Goal: Transaction & Acquisition: Purchase product/service

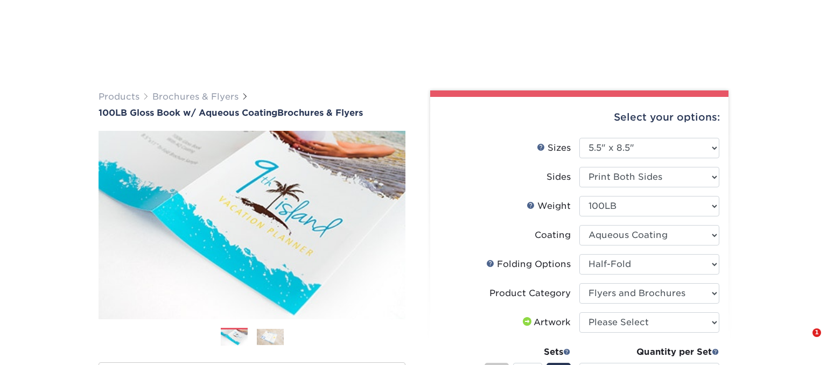
select select "5.50x8.50"
select select "1a668080-6b7c-4174-b399-2c3833b27ef4"
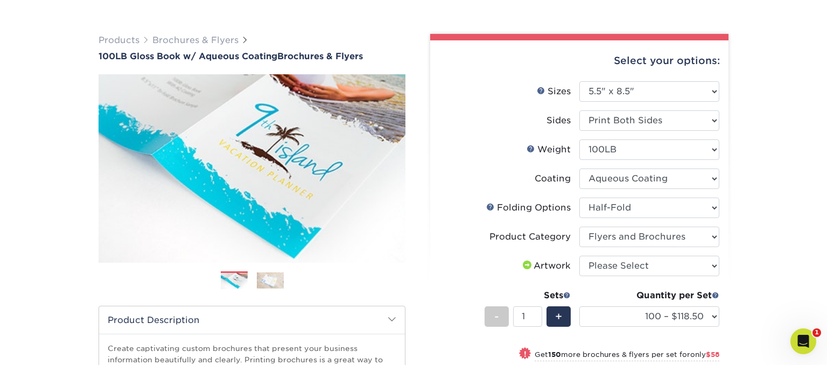
click at [789, 145] on div "Products Brochures & Flyers 100LB Gloss Book w/ Aqueous Coating Brochures & Fly…" at bounding box center [413, 299] width 827 height 575
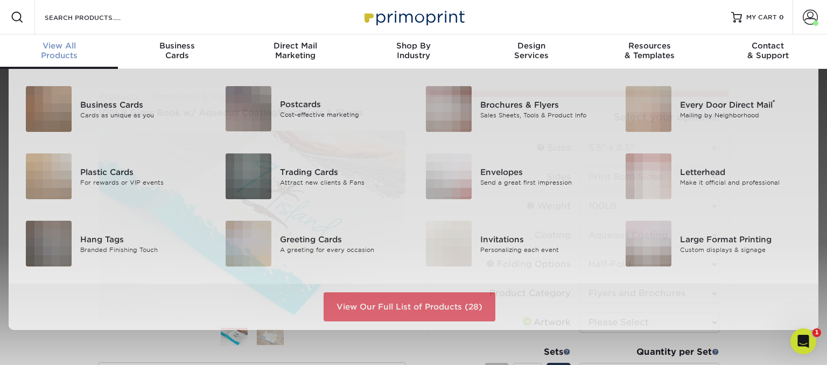
click at [62, 50] on span "View All" at bounding box center [59, 46] width 118 height 10
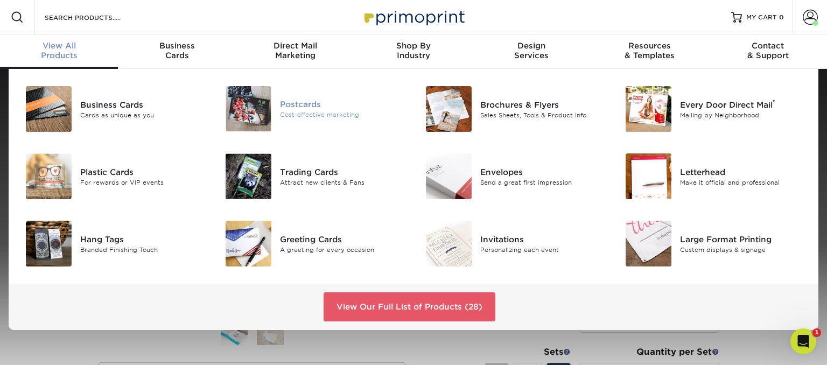
click at [308, 108] on div "Postcards" at bounding box center [342, 105] width 125 height 12
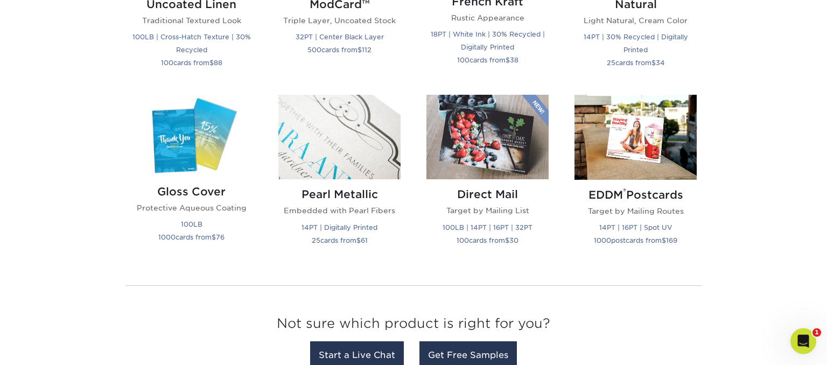
scroll to position [1422, 0]
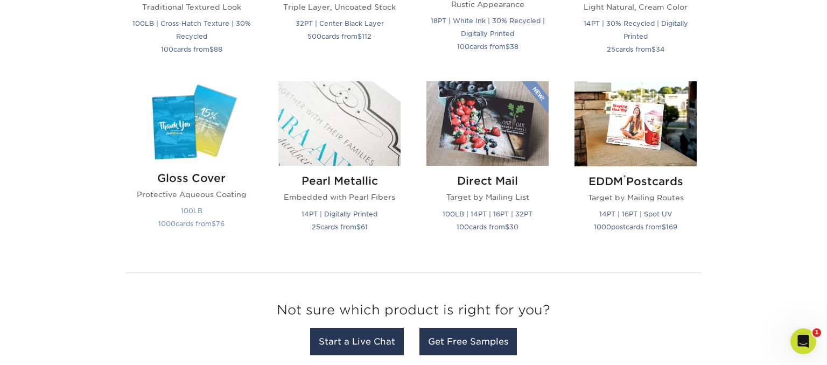
click at [207, 179] on h2 "Gloss Cover" at bounding box center [191, 178] width 122 height 13
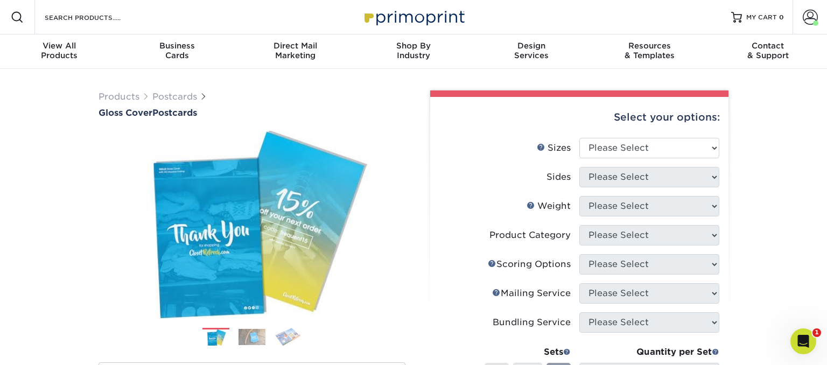
select select "5.00x7.00"
click option "5" x 7"" at bounding box center [0, 0] width 0 height 0
click at [715, 146] on select "Please Select 2" x 8" 3" x 4" 3" x 5" 3.5" x 8.5" 4" x 6" 4" x 9" 4.25" x 5.5" …" at bounding box center [649, 148] width 140 height 20
click at [579, 167] on select "Please Select Print Both Sides Print Front Only" at bounding box center [649, 177] width 140 height 20
select select "13abbda7-1d64-4f25-8bb2-c179b224825d"
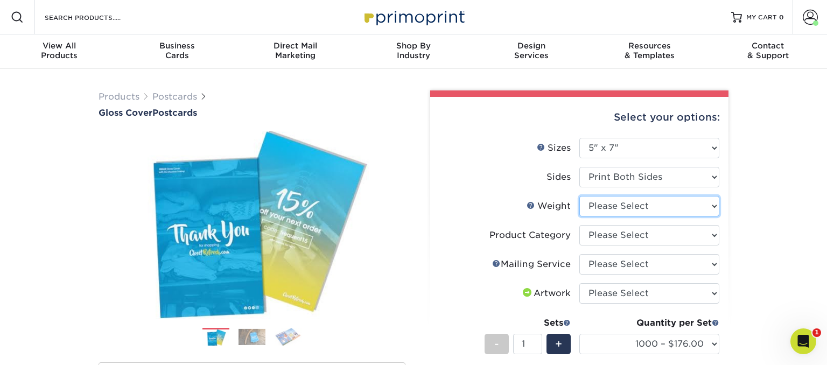
click at [579, 196] on select "Please Select 100LB" at bounding box center [649, 206] width 140 height 20
select select "100LB"
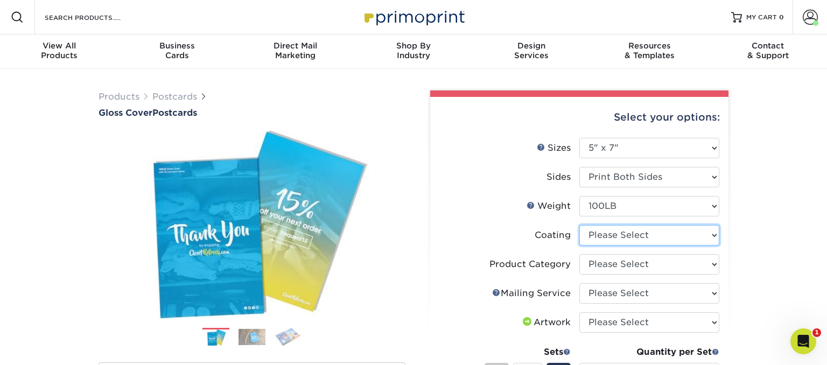
click at [579, 225] on select at bounding box center [649, 235] width 140 height 20
select select "d41dab50-ff65-4f4f-bb17-2afe4d36ae33"
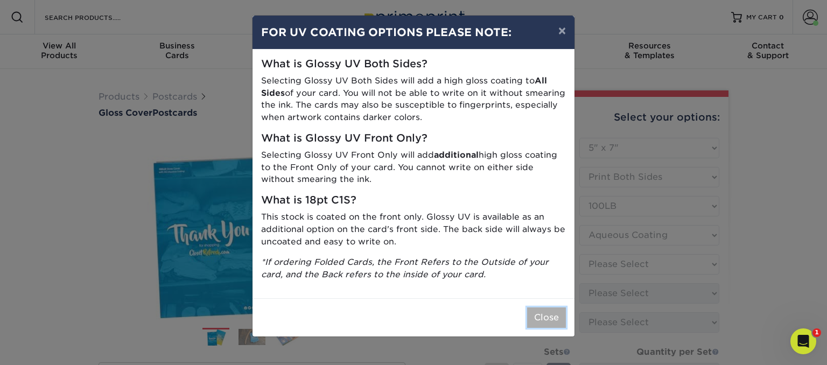
click at [544, 319] on button "Close" at bounding box center [546, 317] width 39 height 20
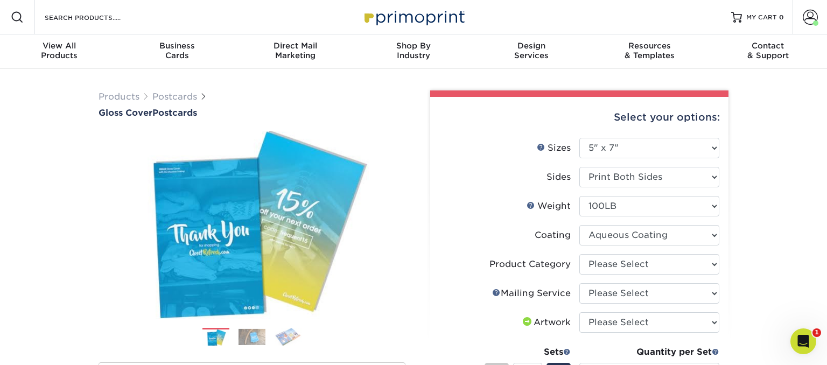
click at [711, 303] on li "Mailing Service Help Mailing Service Please Select No Direct Mailing Service No…" at bounding box center [579, 297] width 280 height 29
click at [579, 283] on select "Please Select No Direct Mailing Service No, I will mail/stamp/imprint Direct Ma…" at bounding box center [649, 293] width 140 height 20
click at [712, 298] on select "Please Select No Direct Mailing Service No, I will mail/stamp/imprint Direct Ma…" at bounding box center [649, 293] width 140 height 20
click at [579, 312] on select "Please Select I will upload files I need a design - $150" at bounding box center [649, 322] width 140 height 20
click at [768, 260] on div "Products Postcards Gloss Cover Postcards $" at bounding box center [413, 354] width 827 height 570
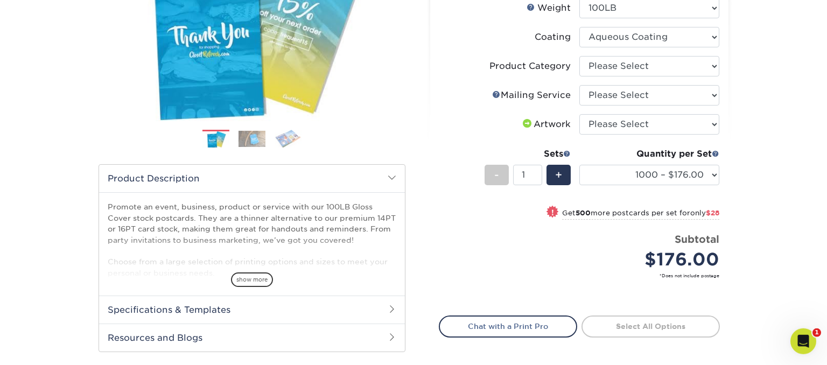
scroll to position [57, 0]
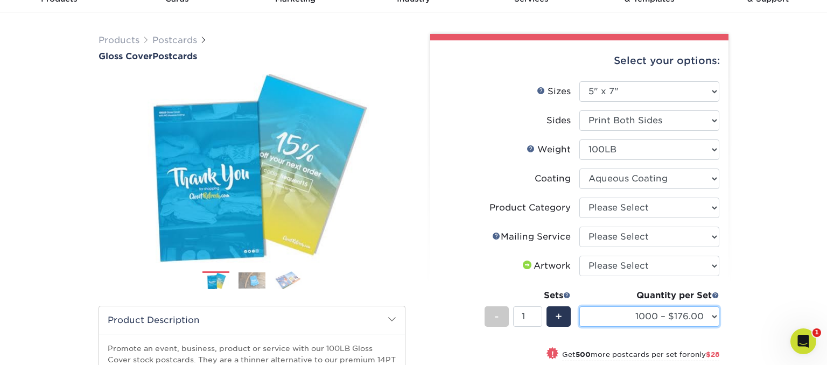
click at [579, 306] on select "1000 – $176.00 1500 – $204.00 2000 – $245.00 2500 – $281.00 3000 – $326.00 4000…" at bounding box center [649, 316] width 140 height 20
click at [746, 197] on div "Products Postcards Gloss Cover Postcards $" at bounding box center [413, 297] width 827 height 570
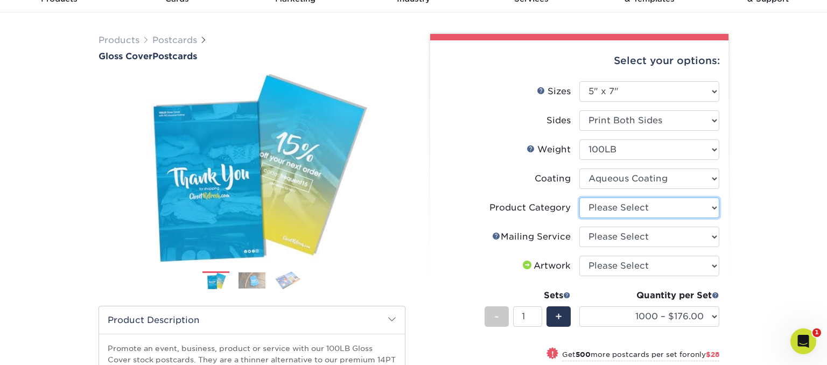
click at [579, 198] on select "Please Select Postcards" at bounding box center [649, 208] width 140 height 20
select select "9b7272e0-d6c8-4c3c-8e97-d3a1bcdab858"
click option "Postcards" at bounding box center [0, 0] width 0 height 0
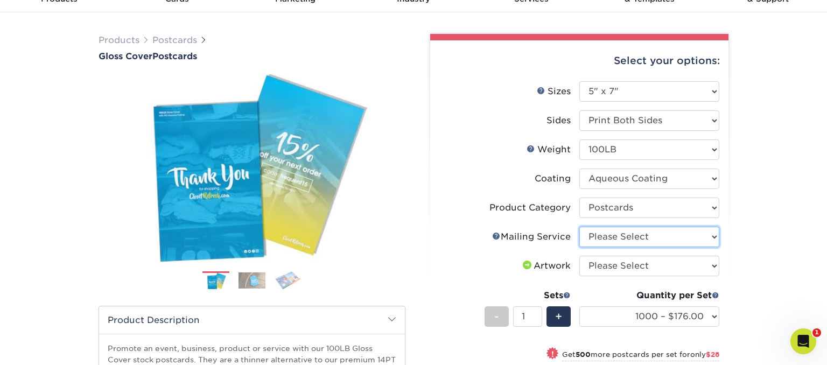
click at [579, 227] on select "Please Select No Direct Mailing Service No, I will mail/stamp/imprint Direct Ma…" at bounding box center [649, 237] width 140 height 20
select select "3e5e9bdd-d78a-4c28-a41d-fe1407925ca6"
click option "No Direct Mailing Service" at bounding box center [0, 0] width 0 height 0
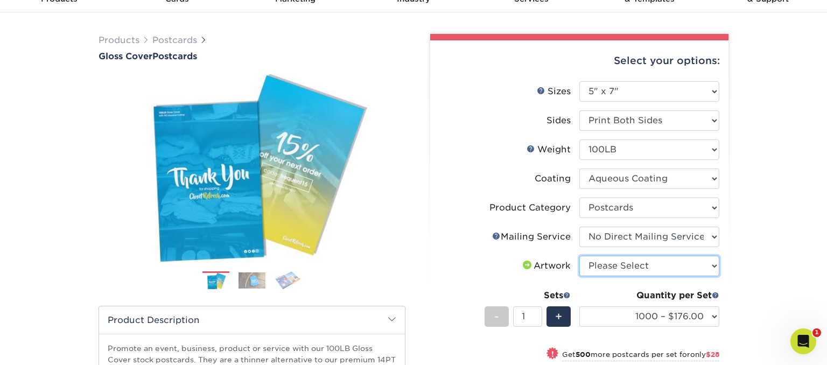
click at [579, 256] on select "Please Select I will upload files I need a design - $150" at bounding box center [649, 266] width 140 height 20
select select "upload"
click option "I will upload files" at bounding box center [0, 0] width 0 height 0
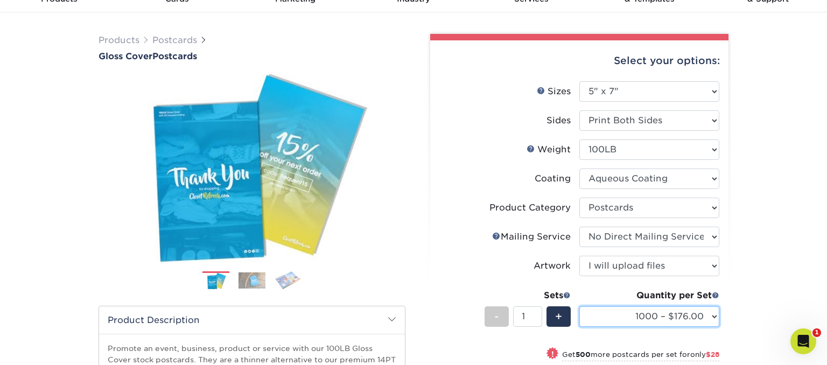
click at [579, 306] on select "1000 – $176.00 1500 – $204.00 2000 – $245.00 2500 – $281.00 3000 – $326.00 4000…" at bounding box center [649, 316] width 140 height 20
click option "1000 – $176.00" at bounding box center [0, 0] width 0 height 0
click at [760, 219] on div "Products Postcards Gloss Cover Postcards $" at bounding box center [413, 297] width 827 height 570
click at [244, 277] on img at bounding box center [252, 280] width 27 height 16
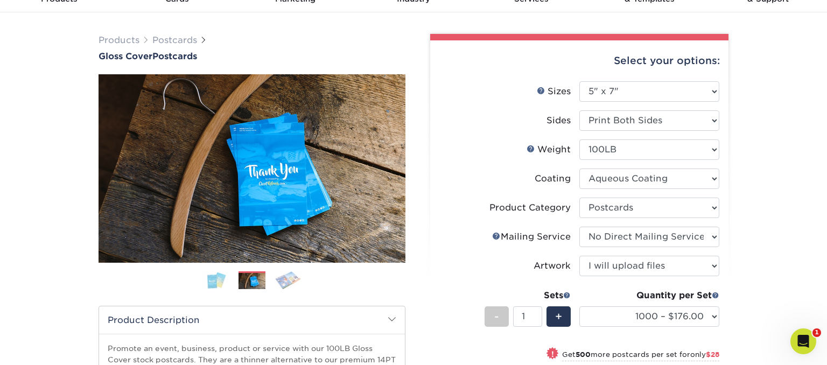
click at [283, 280] on img at bounding box center [288, 280] width 27 height 18
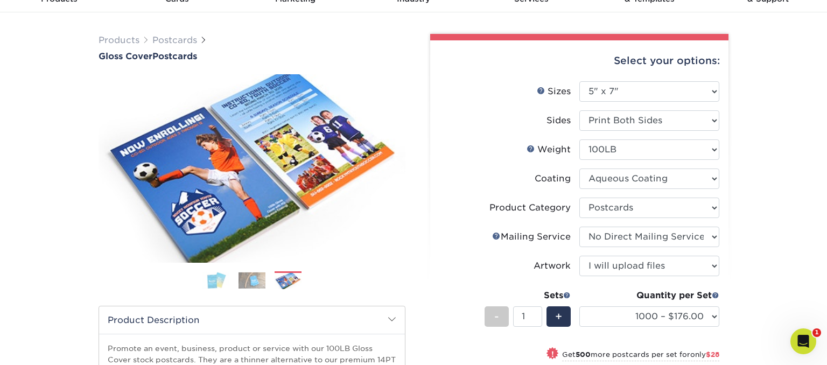
click at [214, 281] on img at bounding box center [215, 280] width 27 height 18
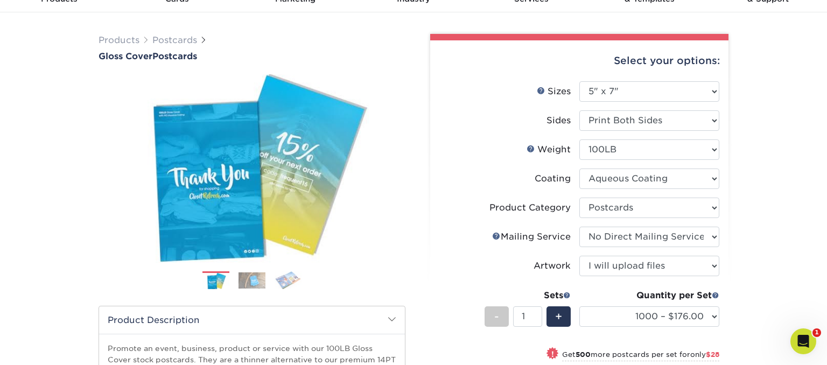
scroll to position [0, 0]
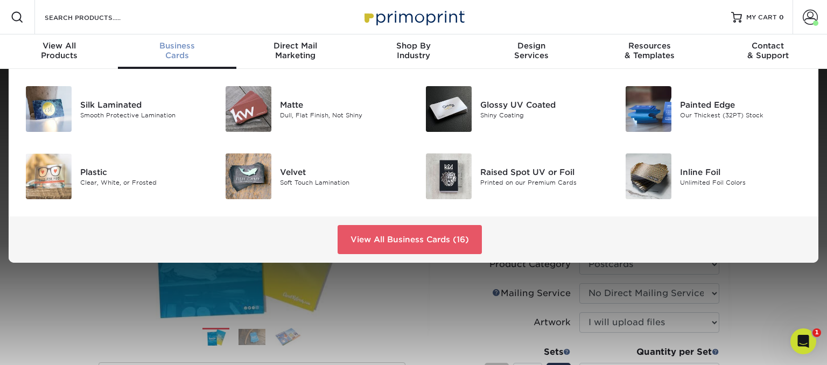
click at [176, 59] on div "Business Cards" at bounding box center [177, 50] width 118 height 19
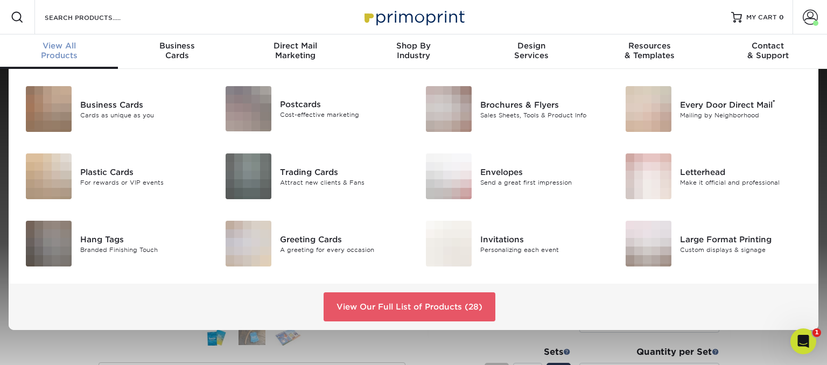
click at [53, 48] on span "View All" at bounding box center [59, 46] width 118 height 10
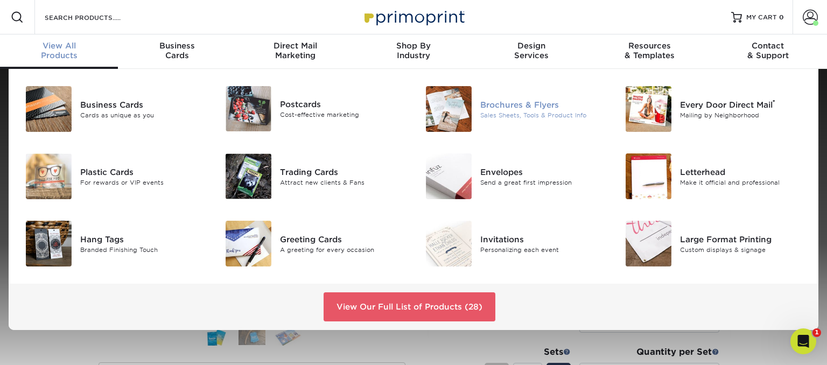
click at [503, 107] on div "Brochures & Flyers" at bounding box center [542, 105] width 125 height 12
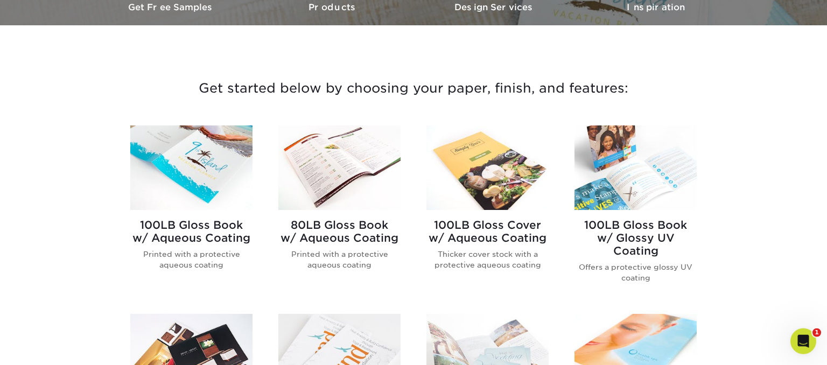
scroll to position [454, 0]
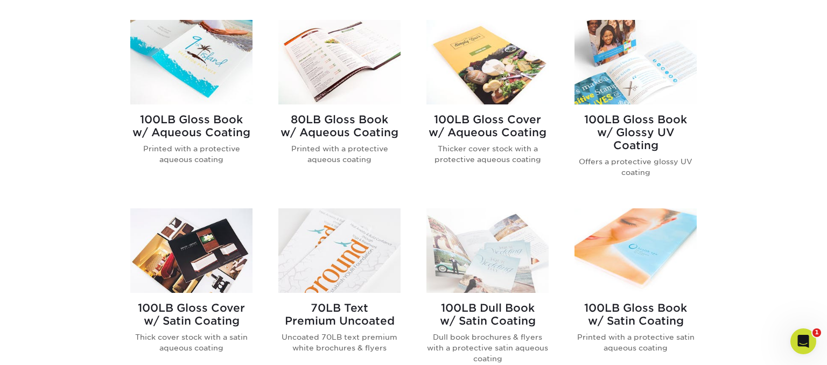
click at [221, 129] on h2 "100LB Gloss Book w/ Aqueous Coating" at bounding box center [191, 126] width 122 height 26
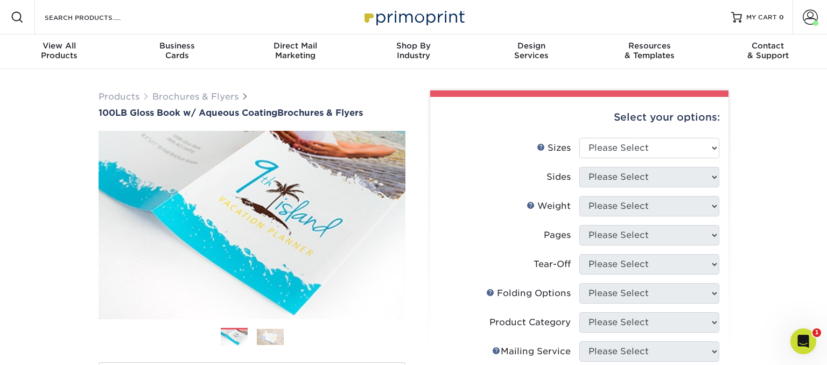
select select "4.25x5.50"
click option "4.25" x 5.5"" at bounding box center [0, 0] width 0 height 0
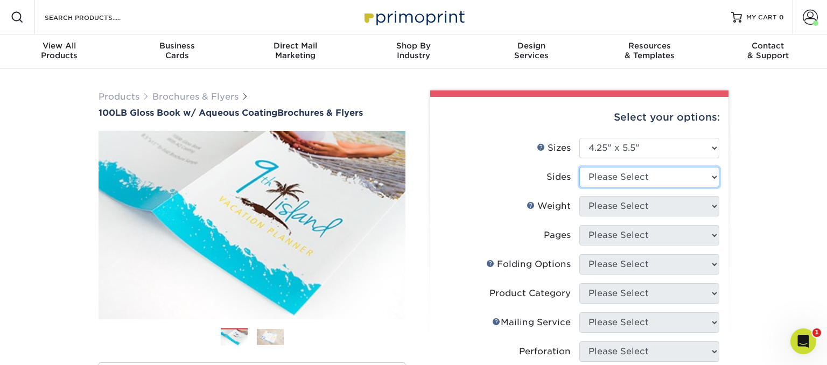
select select "13abbda7-1d64-4f25-8bb2-c179b224825d"
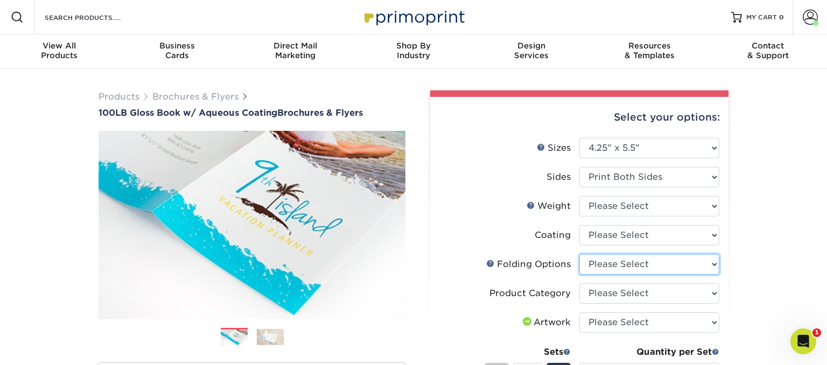
click at [579, 254] on select "Please Select FLAT - No Folding" at bounding box center [649, 264] width 140 height 20
click at [666, 271] on select "Please Select FLAT - No Folding" at bounding box center [649, 264] width 140 height 20
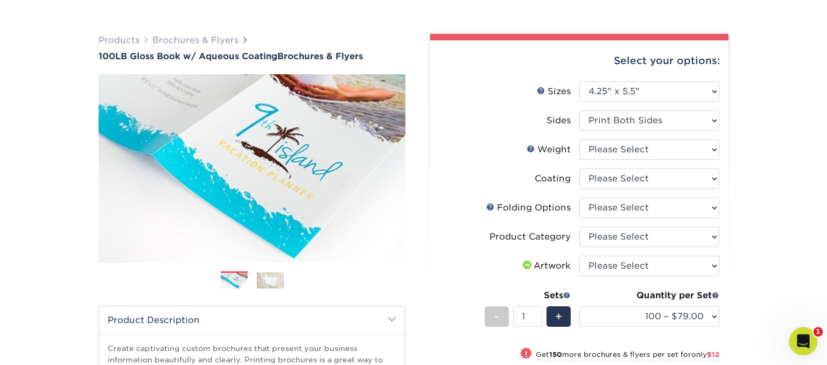
click at [804, 339] on icon "Open Intercom Messenger" at bounding box center [802, 340] width 18 height 18
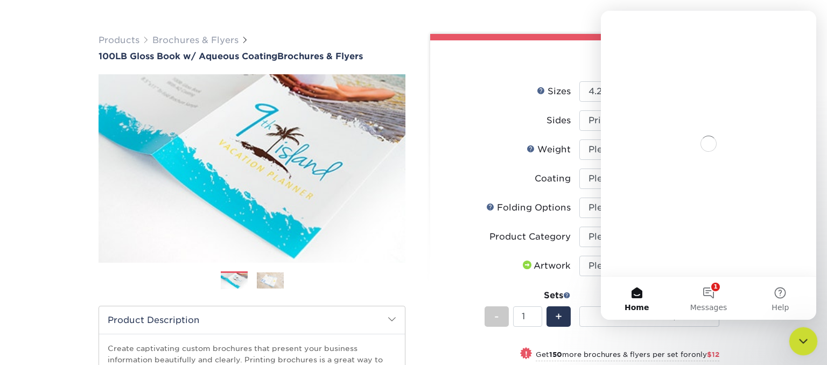
scroll to position [0, 0]
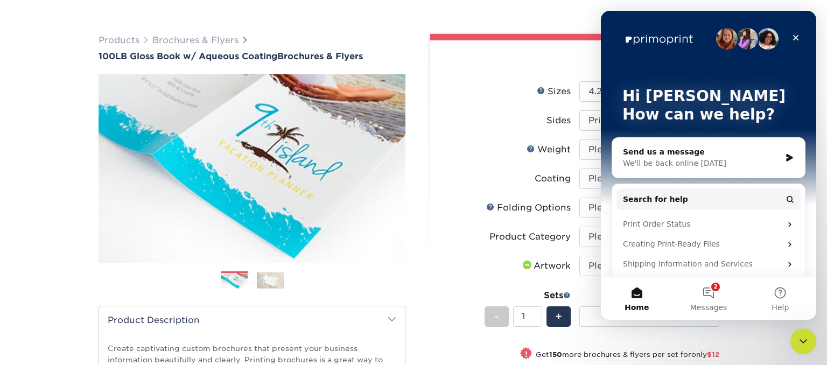
click at [787, 154] on icon "Intercom messenger" at bounding box center [789, 157] width 9 height 9
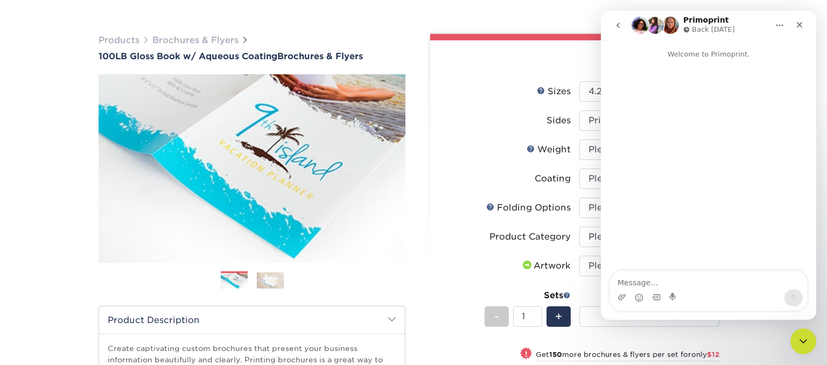
drag, startPoint x: 668, startPoint y: 281, endPoint x: 675, endPoint y: 282, distance: 7.2
click at [668, 280] on textarea "Message…" at bounding box center [708, 280] width 197 height 18
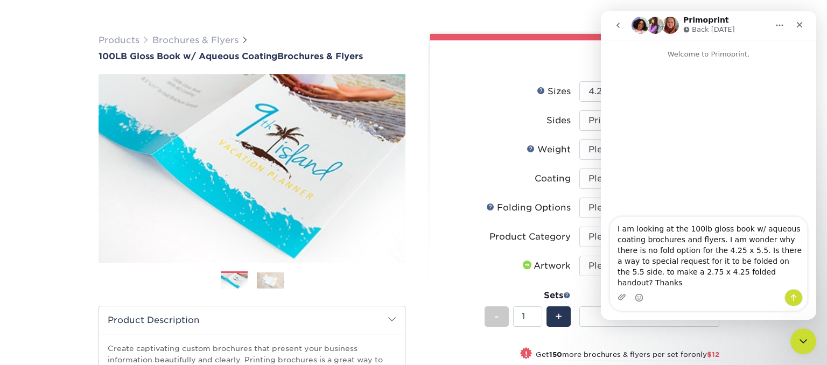
type textarea "I am looking at the 100lb gloss book w/ aqueous coating brochures and flyers. I…"
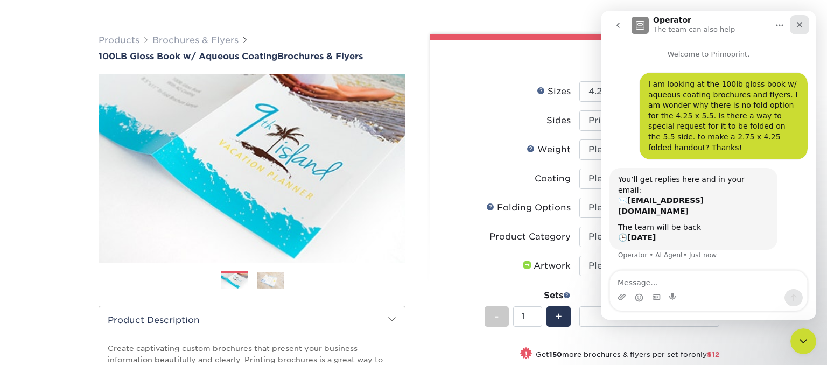
click at [803, 18] on div "Close" at bounding box center [799, 24] width 19 height 19
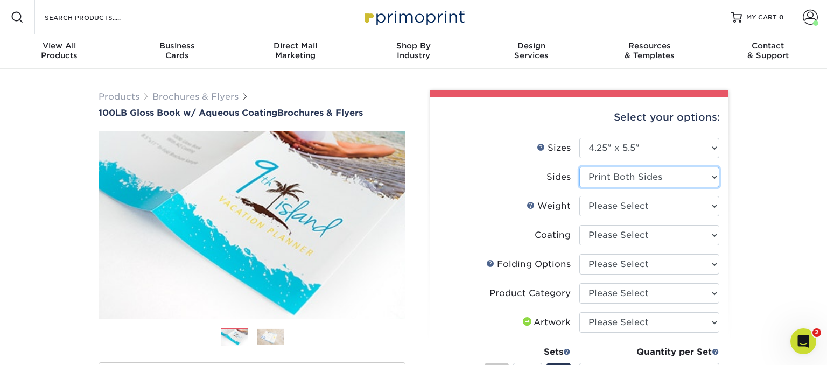
click at [693, 185] on select "Please Select Print Both Sides Print Front Only" at bounding box center [649, 177] width 140 height 20
click option "Print Both Sides" at bounding box center [0, 0] width 0 height 0
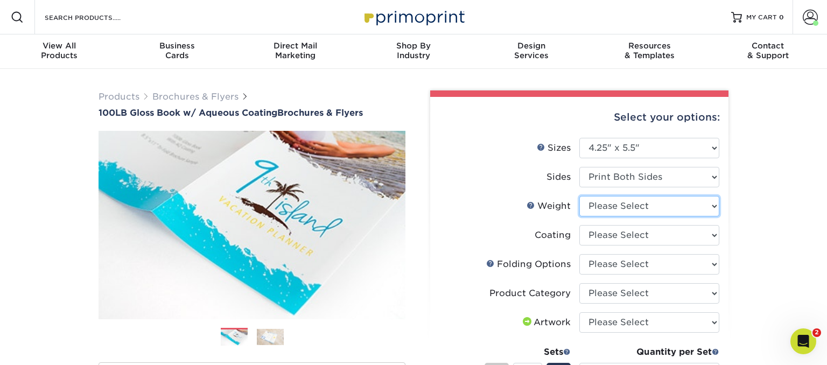
click at [579, 196] on select "Please Select 100LB" at bounding box center [649, 206] width 140 height 20
select select "100LB"
click at [579, 225] on select at bounding box center [649, 235] width 140 height 20
select select "d41dab50-ff65-4f4f-bb17-2afe4d36ae33"
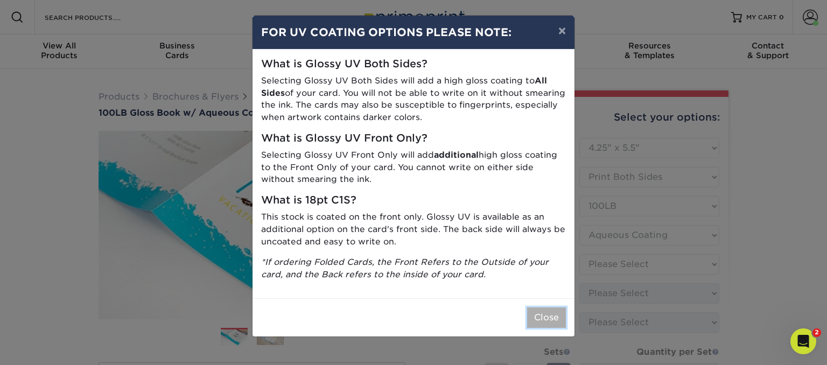
click at [544, 316] on button "Close" at bounding box center [546, 317] width 39 height 20
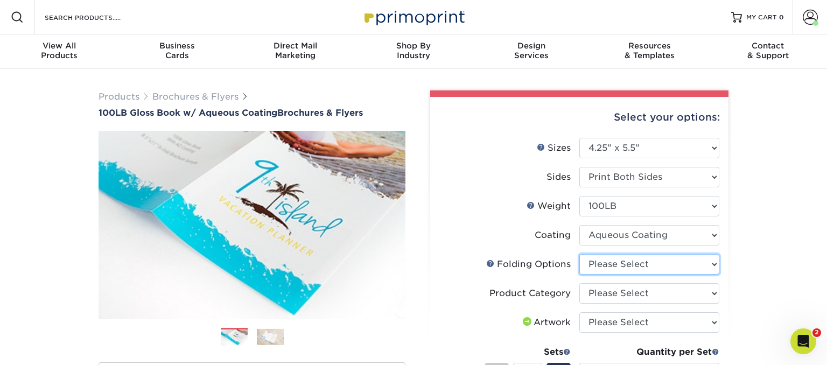
click at [579, 254] on select "Please Select FLAT - No Folding" at bounding box center [649, 264] width 140 height 20
select select "9b1d5825-34d1-4721-9874-ed79abb003d7"
click option "FLAT - No Folding" at bounding box center [0, 0] width 0 height 0
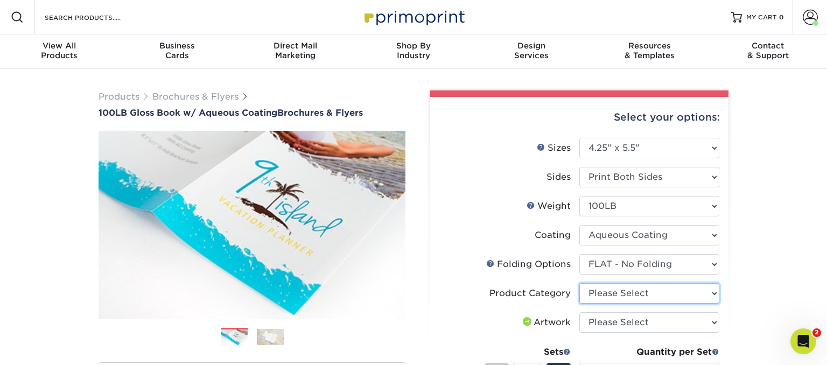
click at [579, 283] on select "Please Select Flyers and Brochures" at bounding box center [649, 293] width 140 height 20
select select "1a668080-6b7c-4174-b399-2c3833b27ef4"
click option "Flyers and Brochures" at bounding box center [0, 0] width 0 height 0
click at [579, 312] on select "Please Select I will upload files I need a design - $175" at bounding box center [649, 322] width 140 height 20
select select "upload"
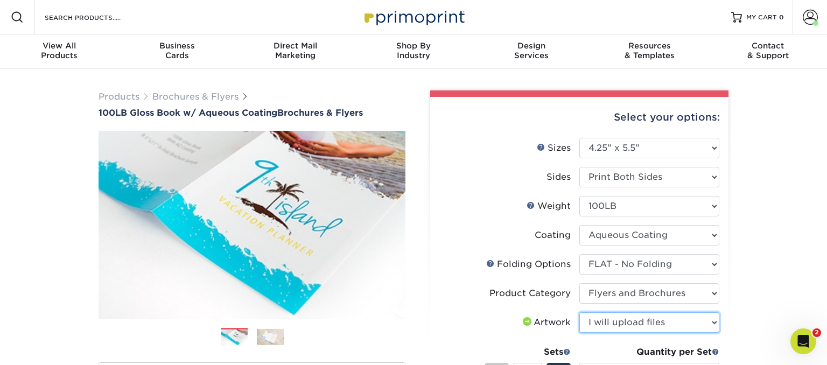
click option "I will upload files" at bounding box center [0, 0] width 0 height 0
click at [771, 276] on div "Products Brochures & Flyers 100LB Gloss Book w/ Aqueous Coating Brochures & Fly…" at bounding box center [413, 356] width 827 height 575
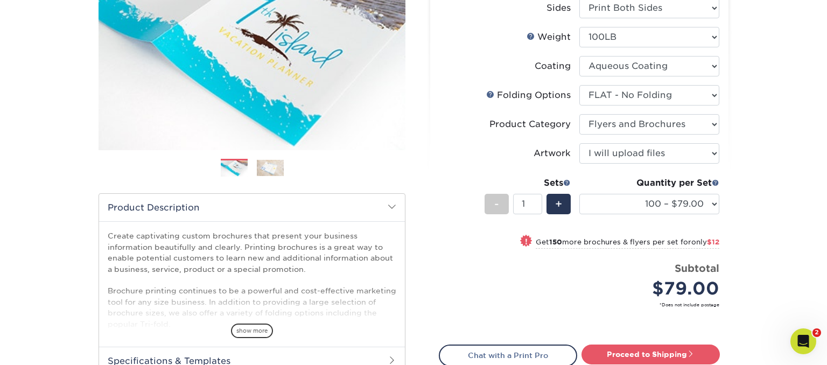
scroll to position [170, 0]
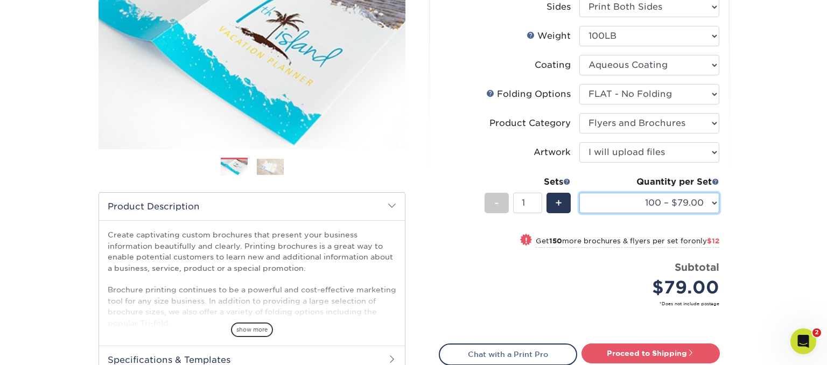
click at [579, 193] on select "100 – $79.00 250 – $91.00 500 – $97.00 1000 – $109.00 2000 – $163.00 2500 – $20…" at bounding box center [649, 203] width 140 height 20
select select "500 – $97.00"
click option "500 – $97.00" at bounding box center [0, 0] width 0 height 0
click at [757, 204] on div "Products Brochures & Flyers 100LB Gloss Book w/ Aqueous Coating Brochures & Fly…" at bounding box center [413, 186] width 827 height 575
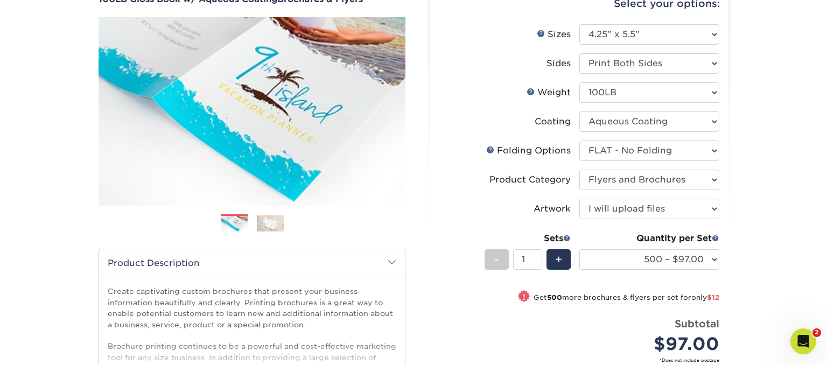
scroll to position [0, 0]
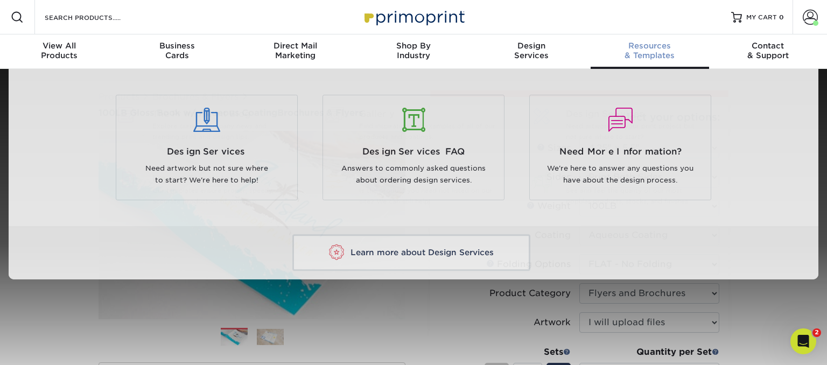
drag, startPoint x: 651, startPoint y: 57, endPoint x: 621, endPoint y: 74, distance: 34.3
click at [651, 57] on div "Resources & Templates" at bounding box center [650, 50] width 118 height 19
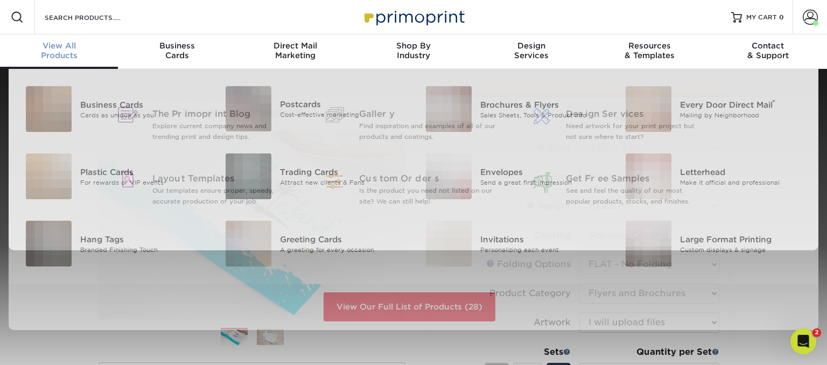
click at [64, 57] on div "View All Products" at bounding box center [59, 50] width 118 height 19
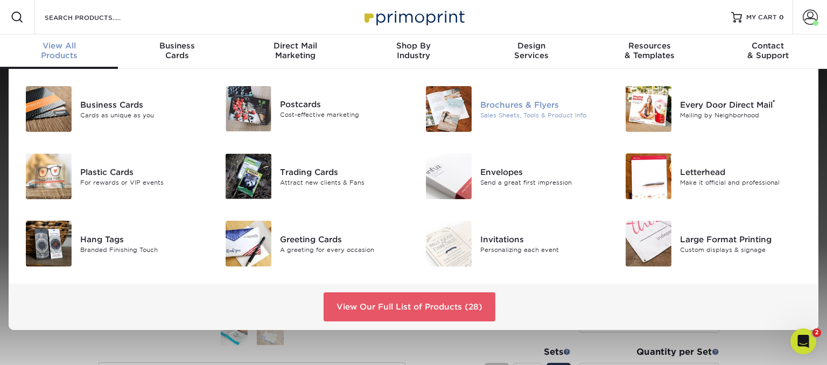
click at [507, 111] on div "Sales Sheets, Tools & Product Info" at bounding box center [542, 114] width 125 height 9
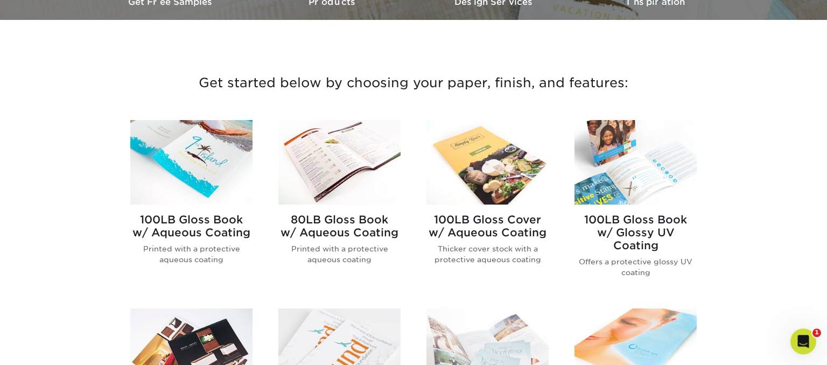
scroll to position [398, 0]
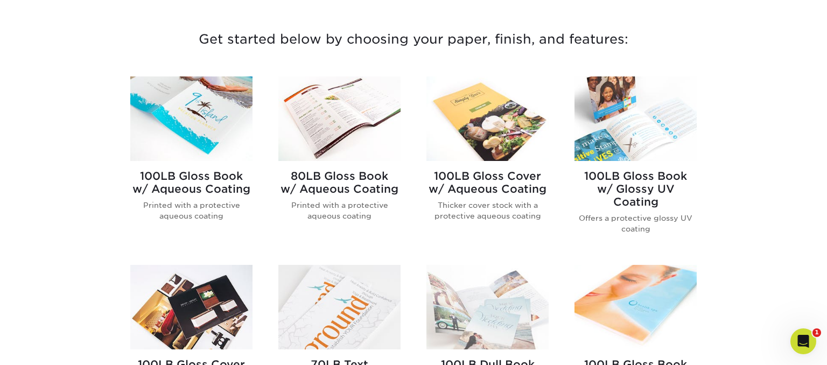
click at [199, 185] on h2 "100LB Gloss Book w/ Aqueous Coating" at bounding box center [191, 183] width 122 height 26
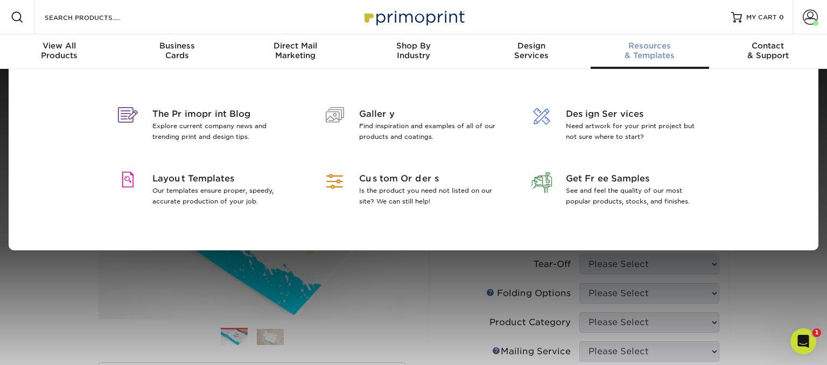
click at [647, 52] on div "Resources & Templates" at bounding box center [650, 50] width 118 height 19
click at [204, 183] on span "Layout Templates" at bounding box center [221, 178] width 139 height 13
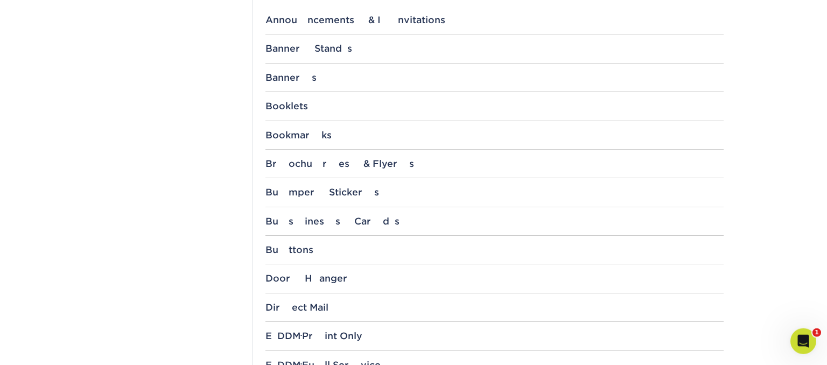
scroll to position [454, 0]
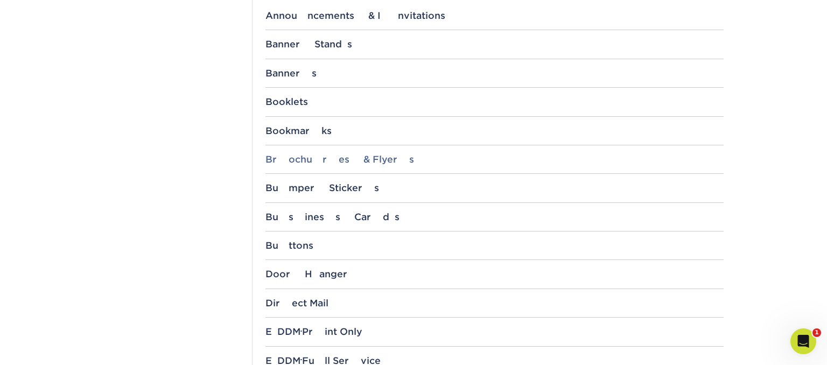
click at [351, 161] on div "Brochures & Flyers" at bounding box center [494, 159] width 458 height 11
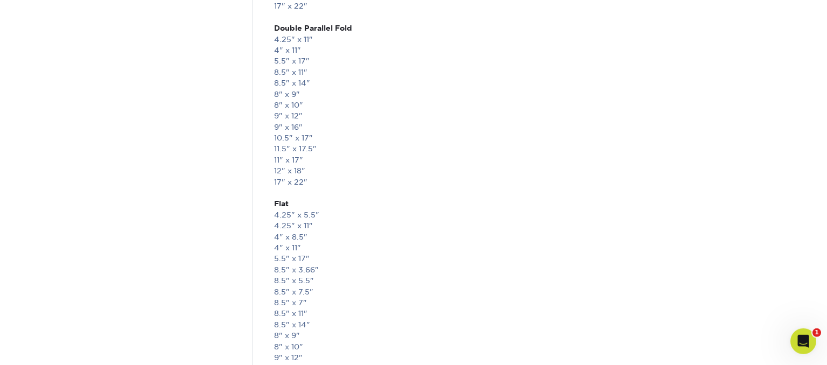
scroll to position [1307, 0]
click at [311, 135] on link "4.25" x 5.5"" at bounding box center [296, 136] width 45 height 9
